Goal: Find specific page/section: Find specific page/section

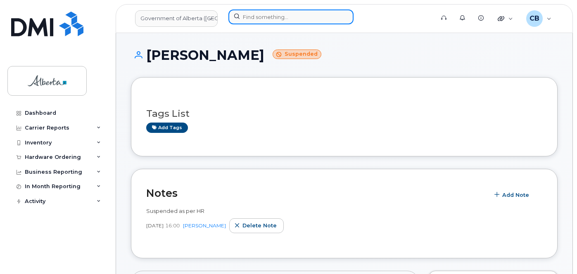
click at [249, 13] on input at bounding box center [291, 17] width 125 height 15
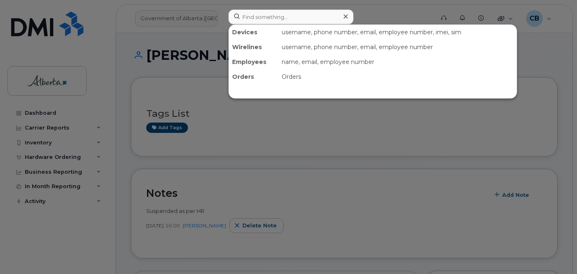
click at [174, 22] on div at bounding box center [288, 137] width 577 height 274
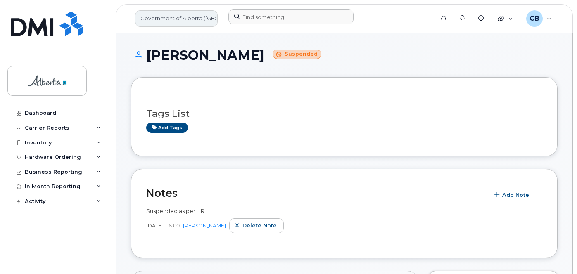
click at [174, 20] on link "Government of Alberta ([GEOGRAPHIC_DATA])" at bounding box center [176, 18] width 83 height 17
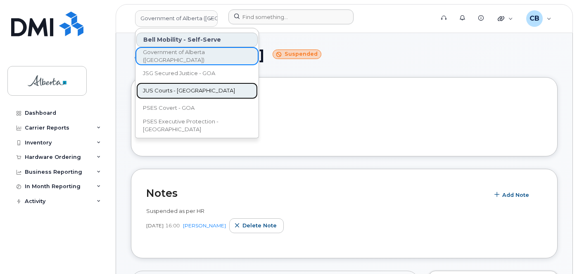
click at [172, 92] on span "JUS Courts - GOA" at bounding box center [189, 91] width 92 height 8
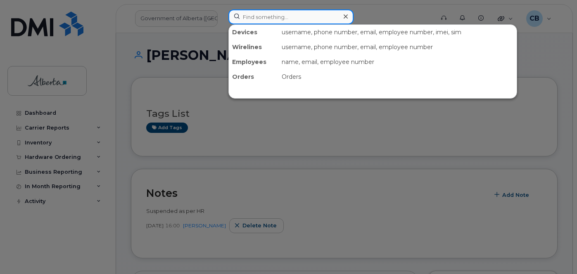
click at [241, 16] on input at bounding box center [291, 17] width 125 height 15
paste input "5874395707"
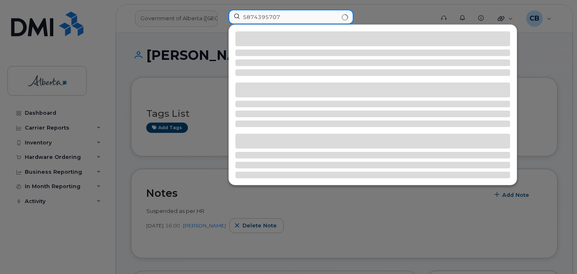
type input "5874395707"
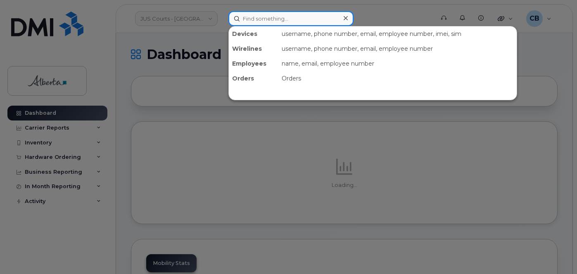
click at [260, 18] on input at bounding box center [291, 18] width 125 height 15
paste input "5874395707"
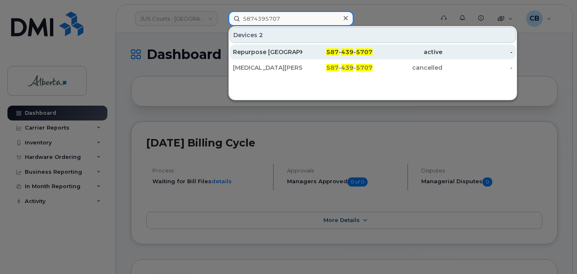
type input "5874395707"
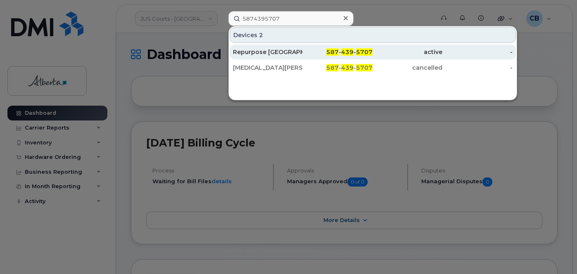
click at [271, 47] on div "Repurpose Calgary" at bounding box center [268, 52] width 70 height 15
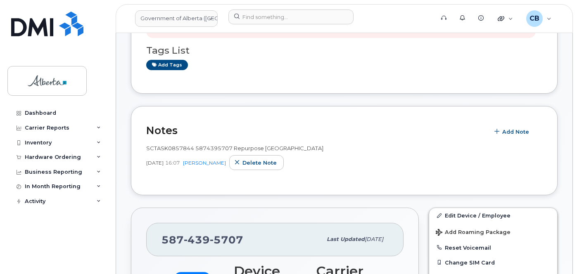
scroll to position [169, 0]
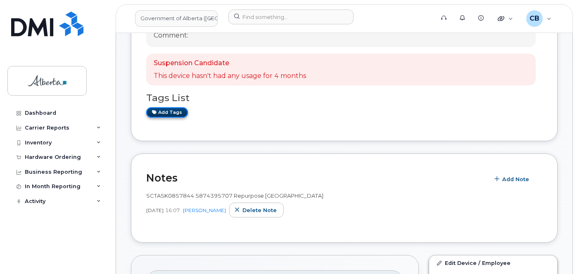
click at [167, 112] on link "Add tags" at bounding box center [167, 112] width 42 height 10
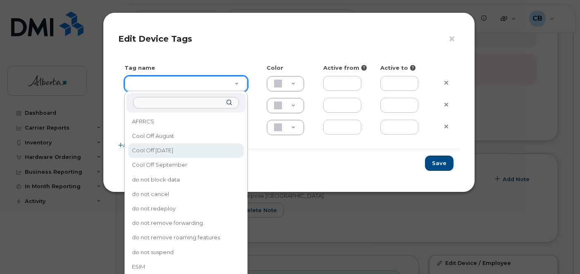
type input "Cool Off October 15"
type input "D6CDC1"
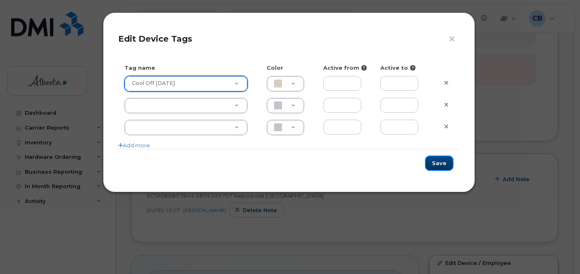
click at [438, 164] on button "Save" at bounding box center [439, 163] width 29 height 15
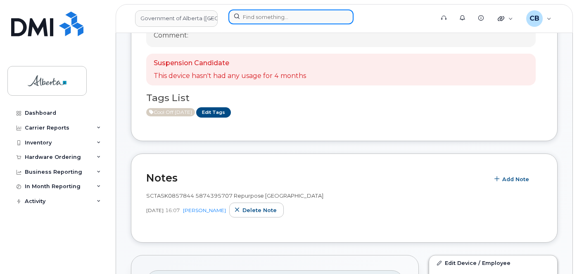
click at [257, 17] on input at bounding box center [291, 17] width 125 height 15
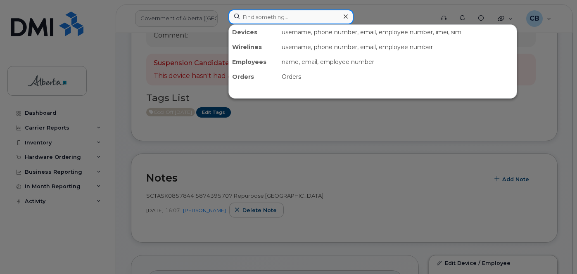
paste input "Yvonne Rioux"
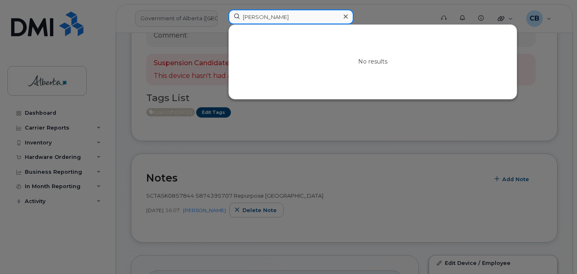
type input "Yvonne Rioux"
drag, startPoint x: 347, startPoint y: 17, endPoint x: 280, endPoint y: 17, distance: 66.5
click at [346, 17] on icon at bounding box center [346, 16] width 4 height 7
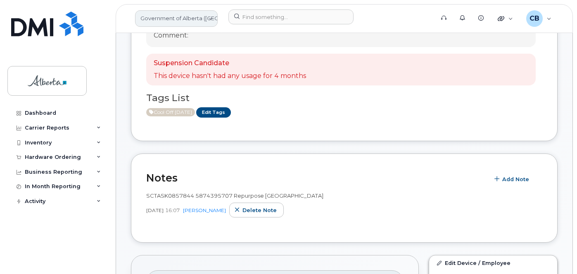
click at [184, 20] on link "Government of Alberta ([GEOGRAPHIC_DATA])" at bounding box center [176, 18] width 83 height 17
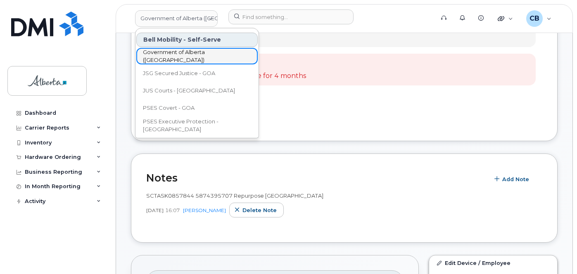
click at [186, 55] on span "Government of Alberta ([GEOGRAPHIC_DATA])" at bounding box center [190, 56] width 95 height 16
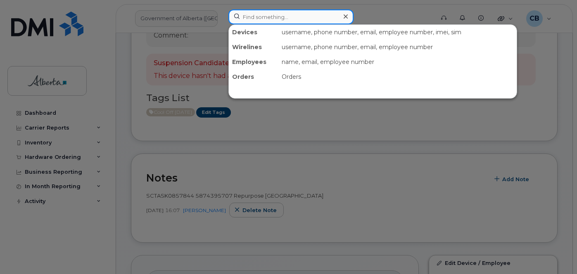
click at [258, 19] on input at bounding box center [291, 17] width 125 height 15
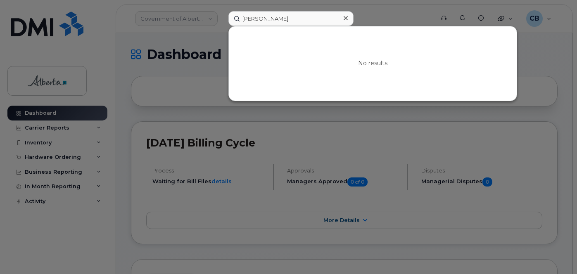
type input "Yvonne Rioux"
click at [347, 18] on icon at bounding box center [346, 18] width 4 height 7
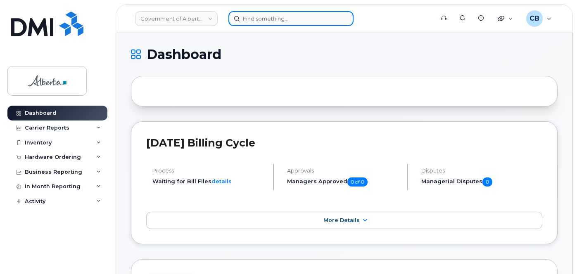
click at [259, 20] on input at bounding box center [291, 18] width 125 height 15
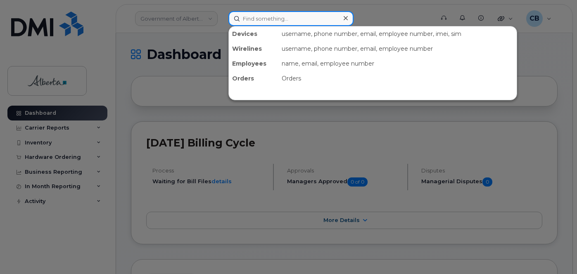
paste input "5873856977"
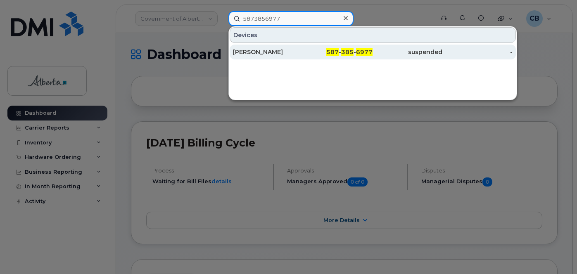
type input "5873856977"
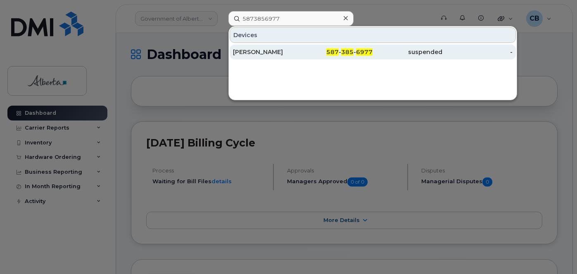
click at [258, 51] on div "Cecilia Barrios" at bounding box center [268, 52] width 70 height 8
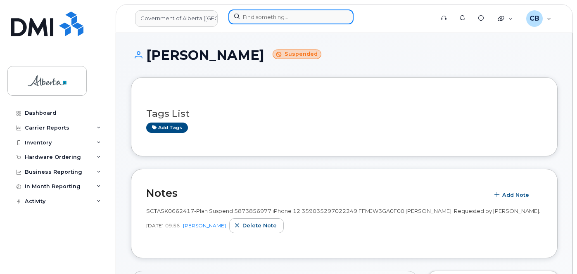
click at [269, 15] on input at bounding box center [291, 17] width 125 height 15
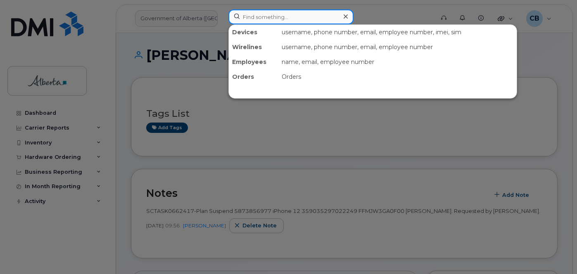
paste input "[PERSON_NAME]"
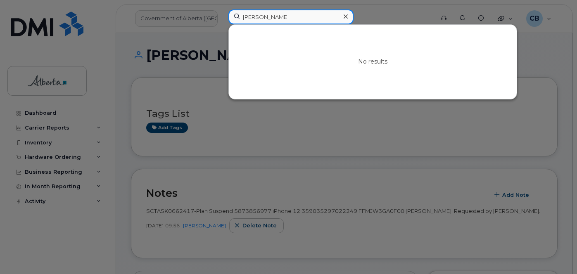
type input "[PERSON_NAME]"
click at [347, 17] on icon at bounding box center [346, 16] width 4 height 7
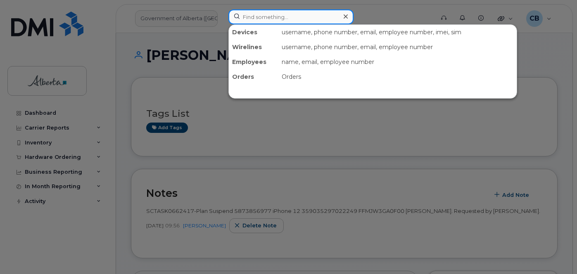
click at [259, 18] on input at bounding box center [291, 17] width 125 height 15
paste input "5873856796"
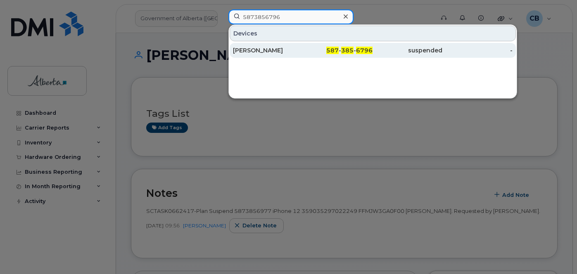
type input "5873856796"
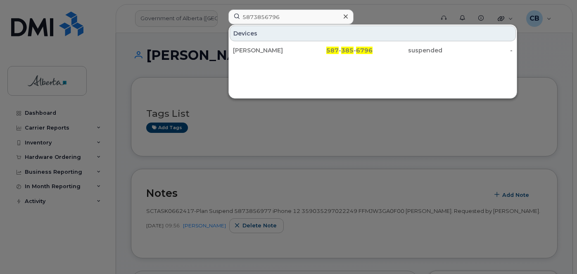
drag, startPoint x: 247, startPoint y: 50, endPoint x: 314, endPoint y: 93, distance: 79.4
click at [247, 50] on div "[PERSON_NAME]" at bounding box center [268, 50] width 70 height 8
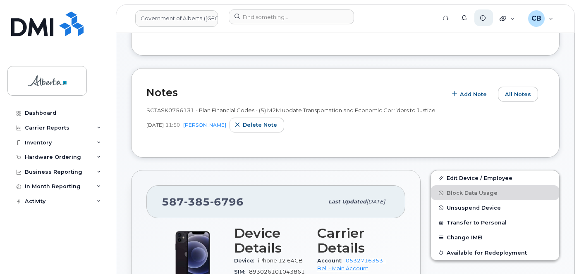
scroll to position [70, 0]
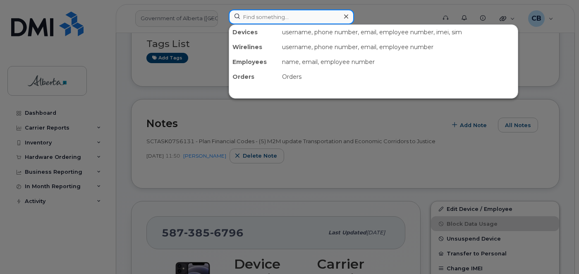
click at [262, 18] on input at bounding box center [291, 17] width 125 height 15
paste input "[PERSON_NAME]"
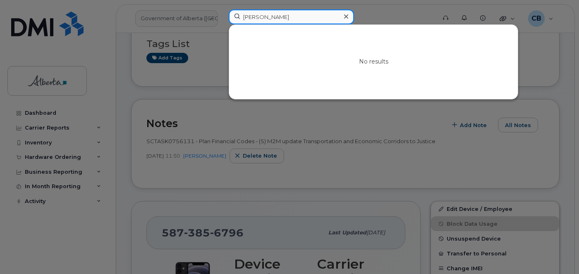
type input "[PERSON_NAME]"
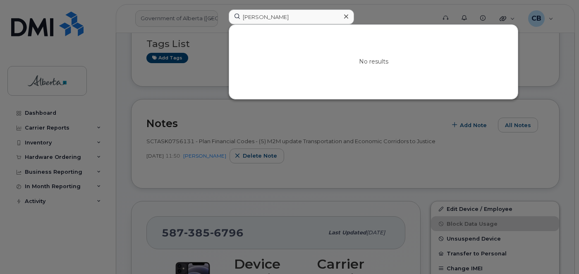
click at [345, 17] on icon at bounding box center [346, 16] width 4 height 4
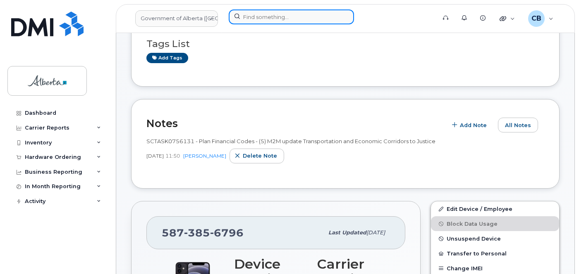
click at [252, 18] on input at bounding box center [291, 17] width 125 height 15
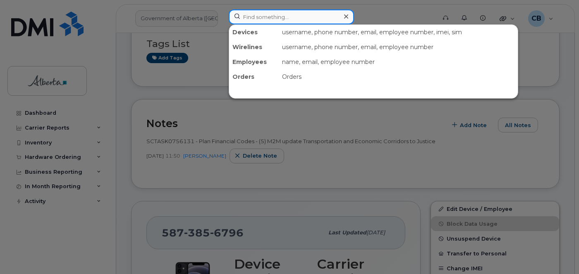
click at [257, 18] on input at bounding box center [291, 17] width 125 height 15
paste input "5875968478"
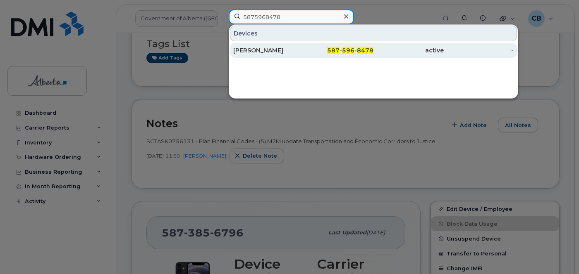
type input "5875968478"
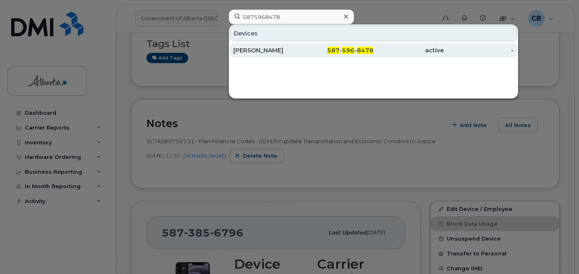
click at [263, 49] on div "[PERSON_NAME]" at bounding box center [268, 50] width 70 height 8
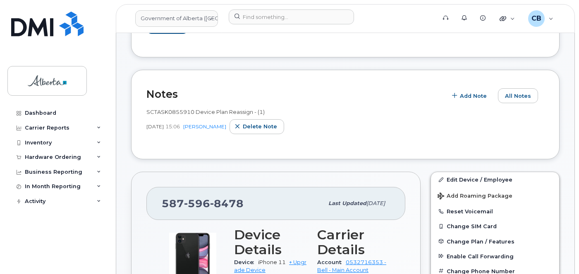
scroll to position [85, 0]
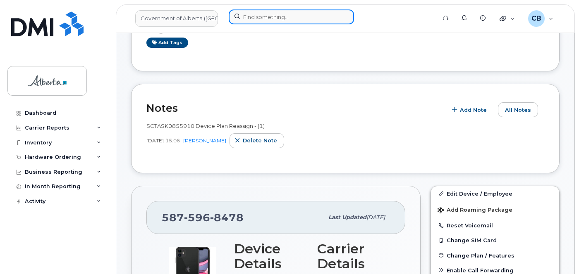
click at [248, 14] on input at bounding box center [291, 17] width 125 height 15
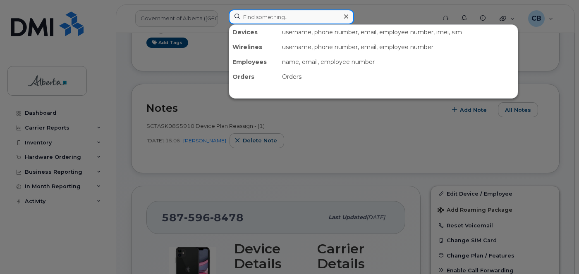
paste input "5879837400"
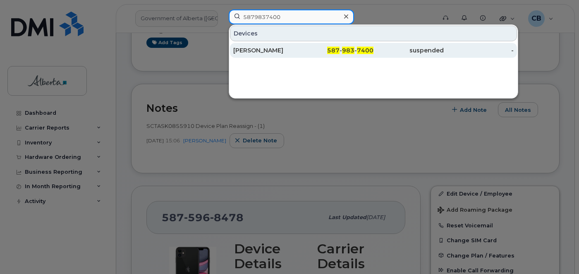
type input "5879837400"
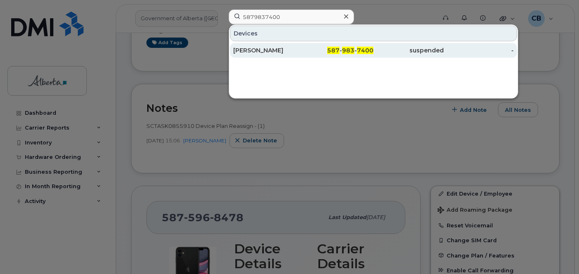
click at [247, 50] on div "[PERSON_NAME]" at bounding box center [268, 50] width 70 height 8
